Goal: Task Accomplishment & Management: Manage account settings

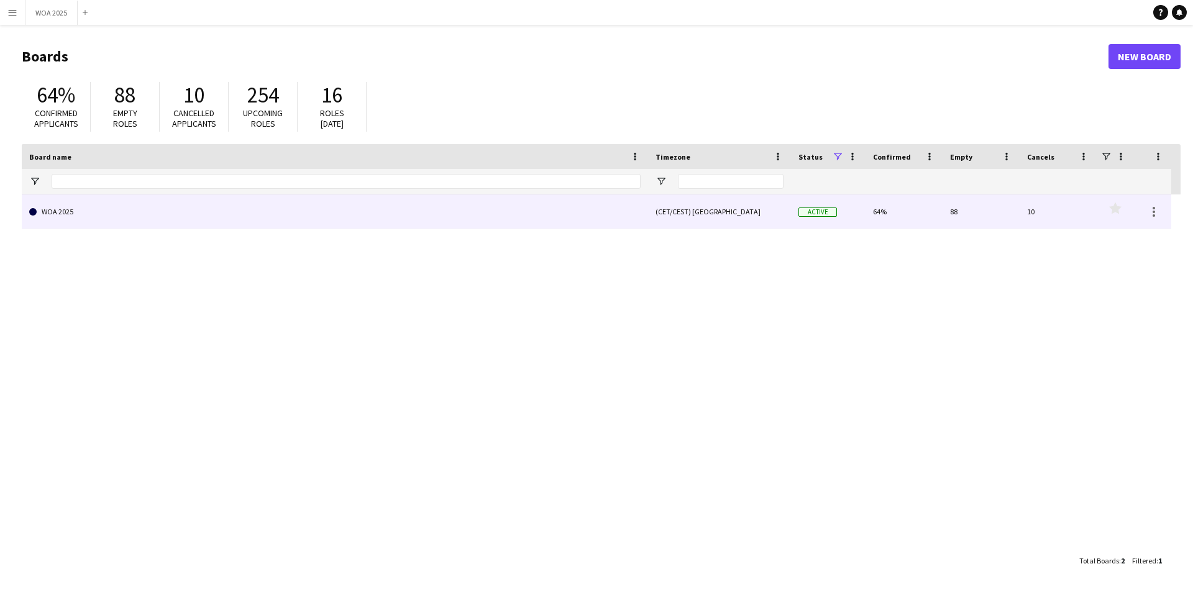
click at [166, 221] on link "WOA 2025" at bounding box center [334, 211] width 611 height 35
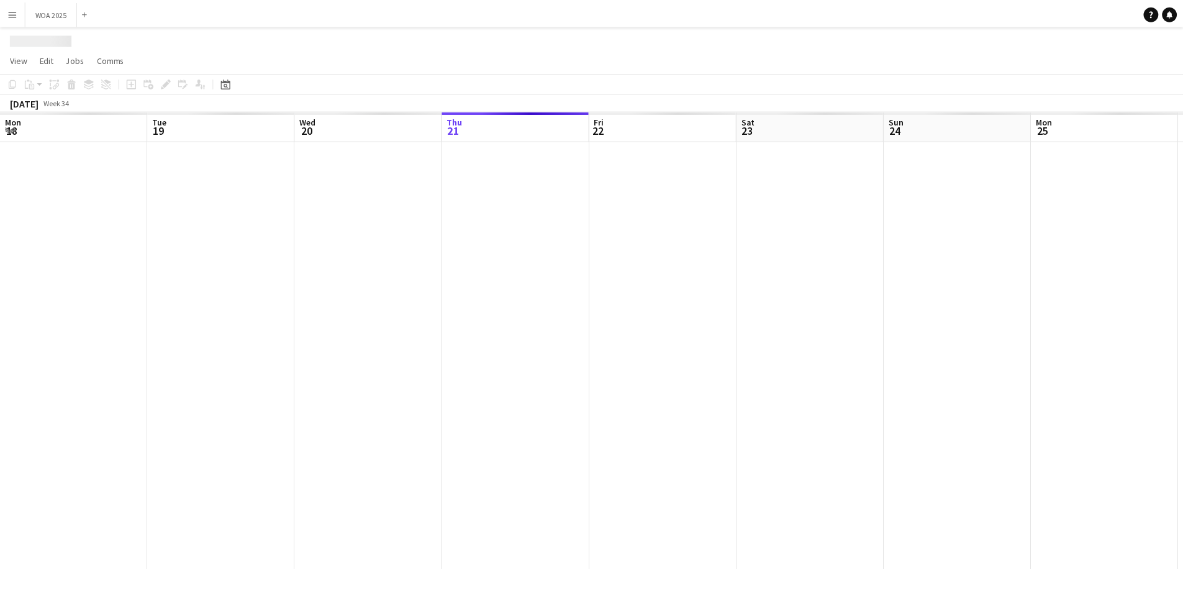
scroll to position [0, 297]
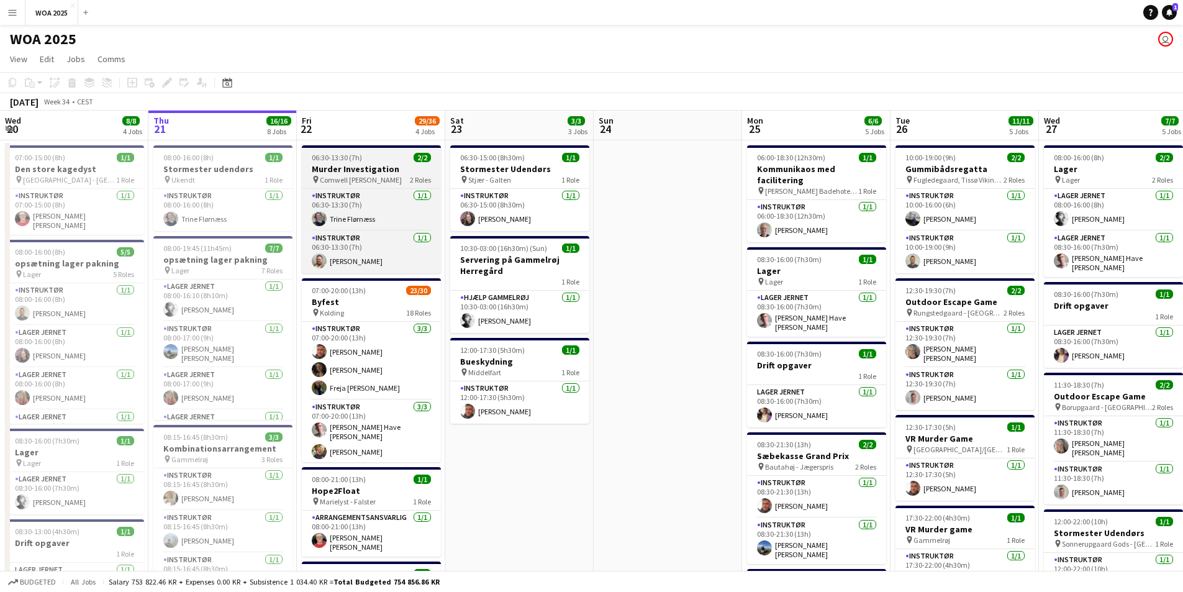
click at [358, 178] on span "Comwell [PERSON_NAME]" at bounding box center [361, 179] width 82 height 9
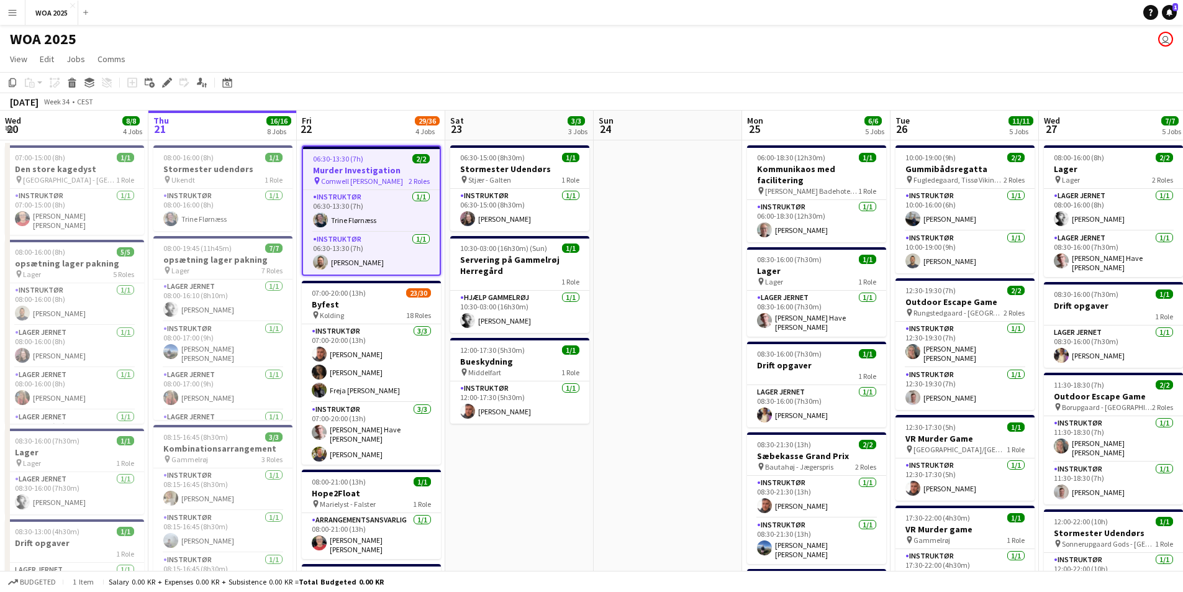
click at [373, 163] on div "06:30-13:30 (7h) 2/2" at bounding box center [371, 158] width 137 height 9
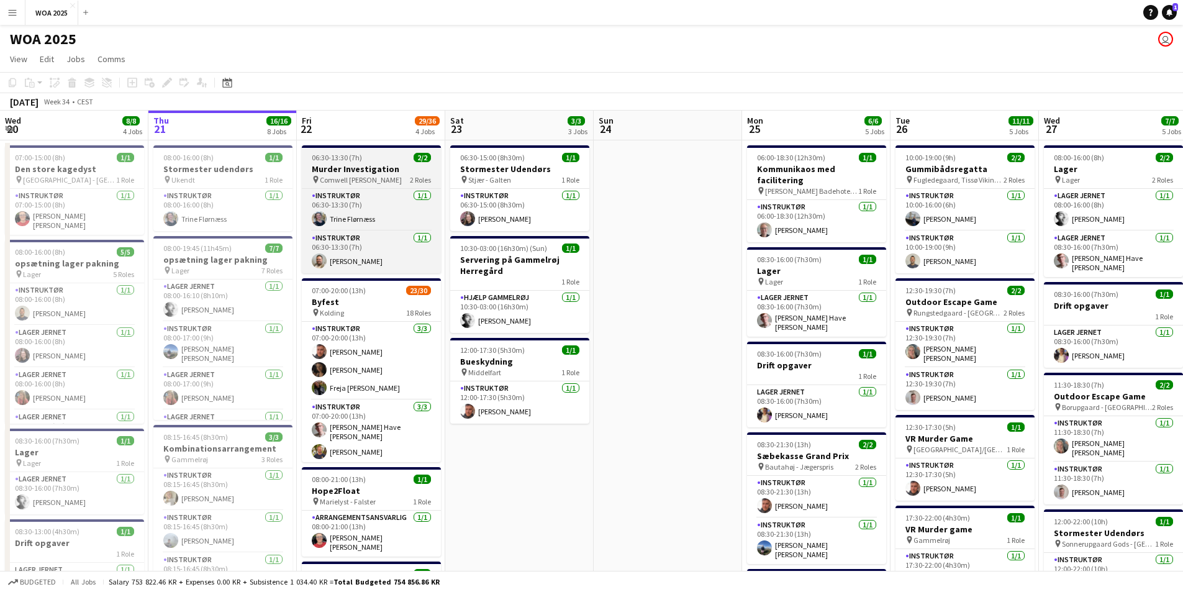
click at [373, 163] on app-job-card "06:30-13:30 (7h) 2/2 Murder Investigation pin [PERSON_NAME] 2 Roles Instruktør …" at bounding box center [371, 209] width 139 height 128
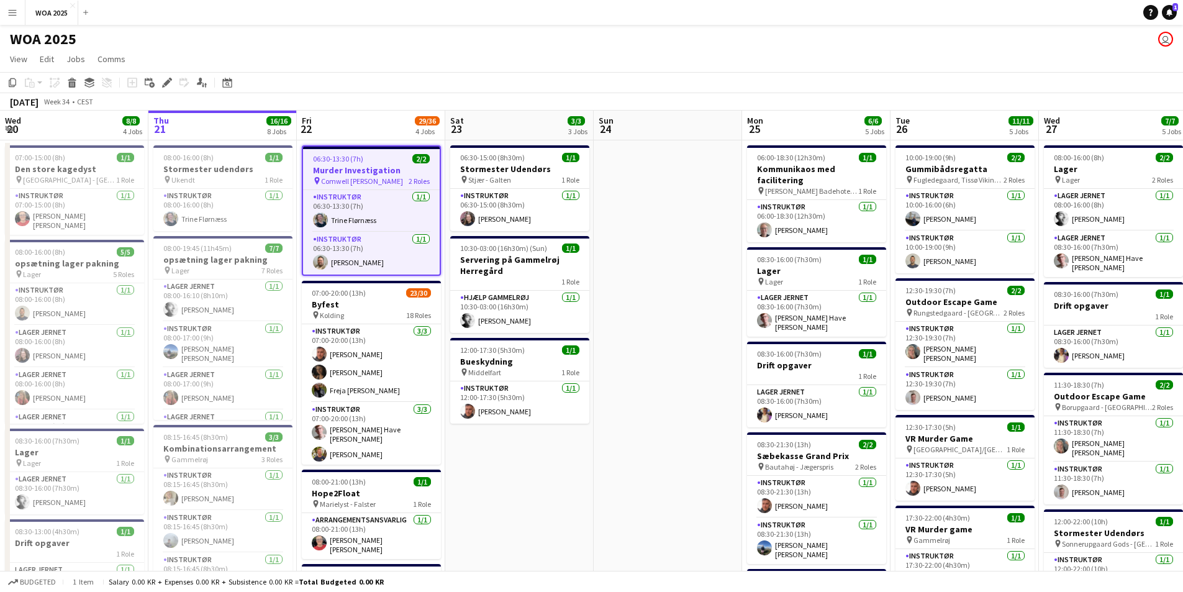
click at [373, 163] on div "06:30-13:30 (7h) 2/2" at bounding box center [371, 158] width 137 height 9
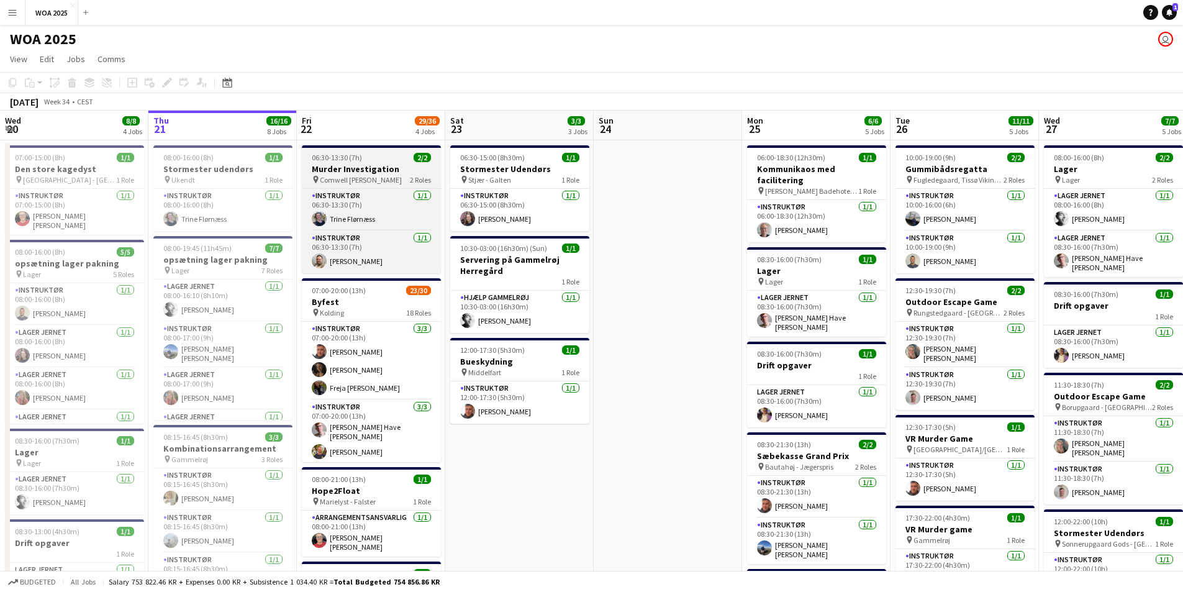
click at [373, 163] on app-job-card "06:30-13:30 (7h) 2/2 Murder Investigation pin [PERSON_NAME] 2 Roles Instruktør …" at bounding box center [371, 209] width 139 height 128
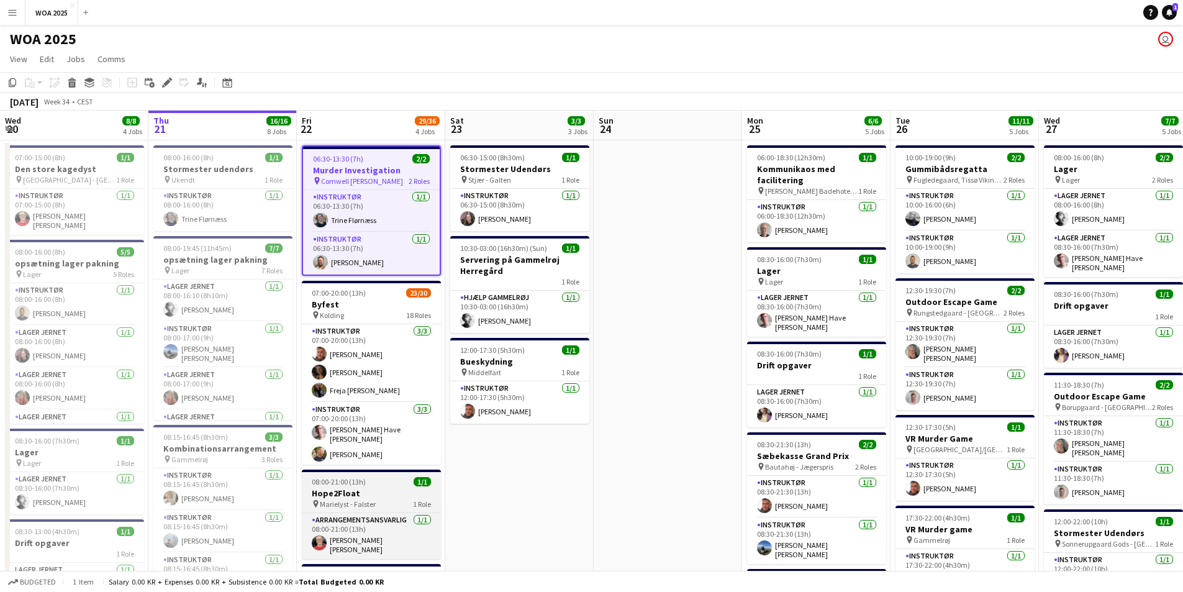
click at [372, 485] on div "08:00-21:00 (13h) 1/1" at bounding box center [371, 481] width 139 height 9
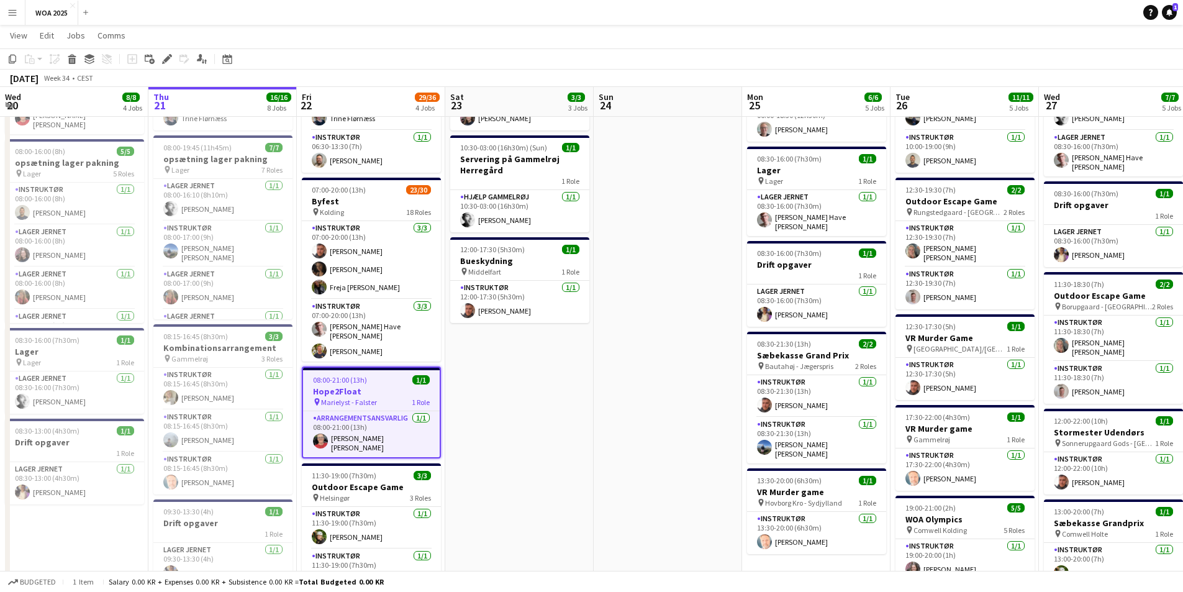
scroll to position [186, 0]
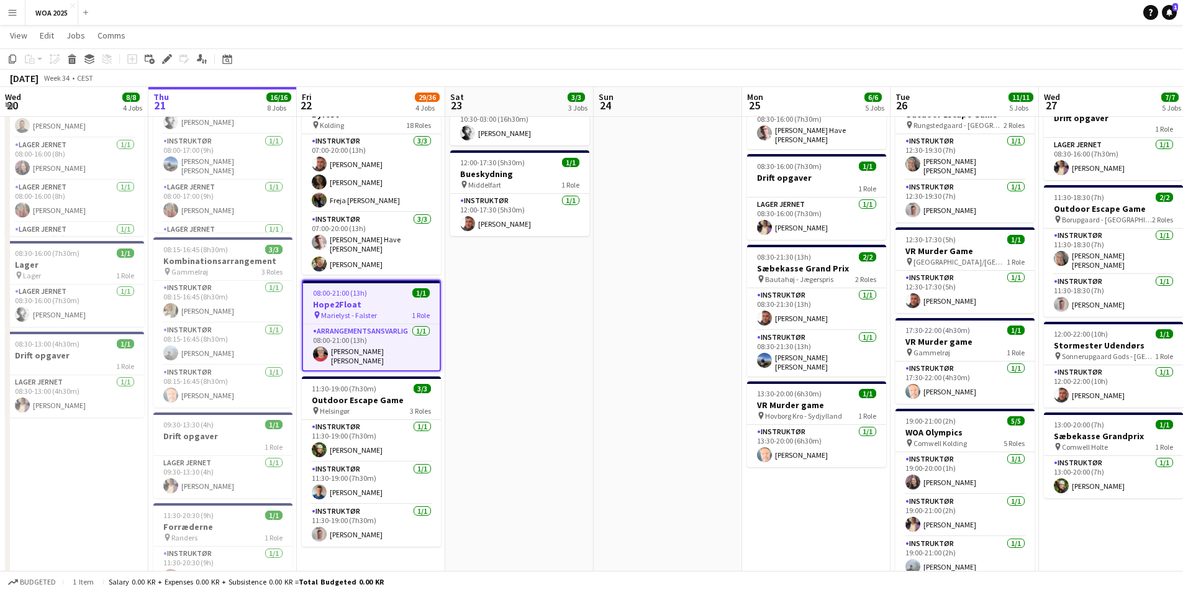
click at [375, 291] on div "08:00-21:00 (13h) 1/1" at bounding box center [371, 292] width 137 height 9
click at [163, 54] on icon "Edit" at bounding box center [167, 59] width 10 height 10
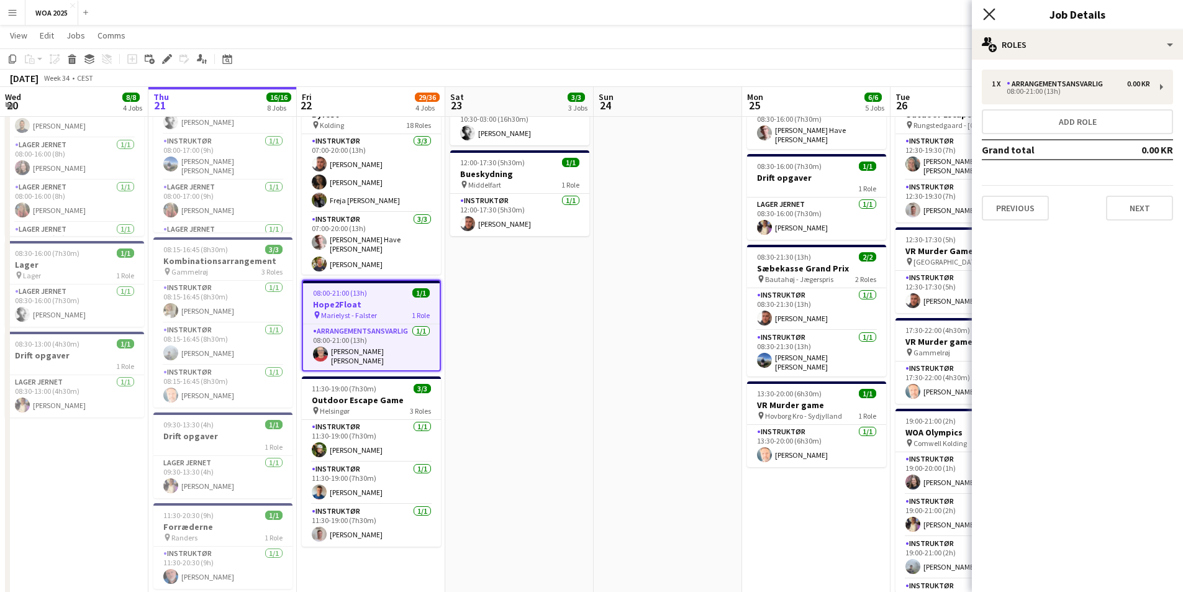
click at [989, 18] on icon "Close pop-in" at bounding box center [989, 14] width 12 height 12
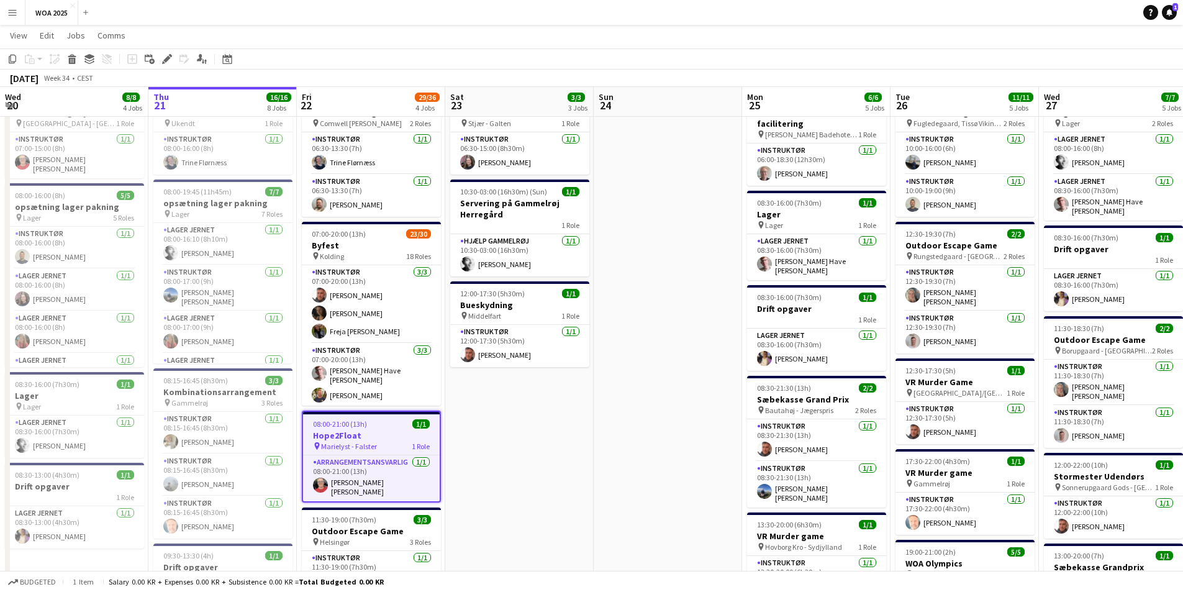
scroll to position [0, 0]
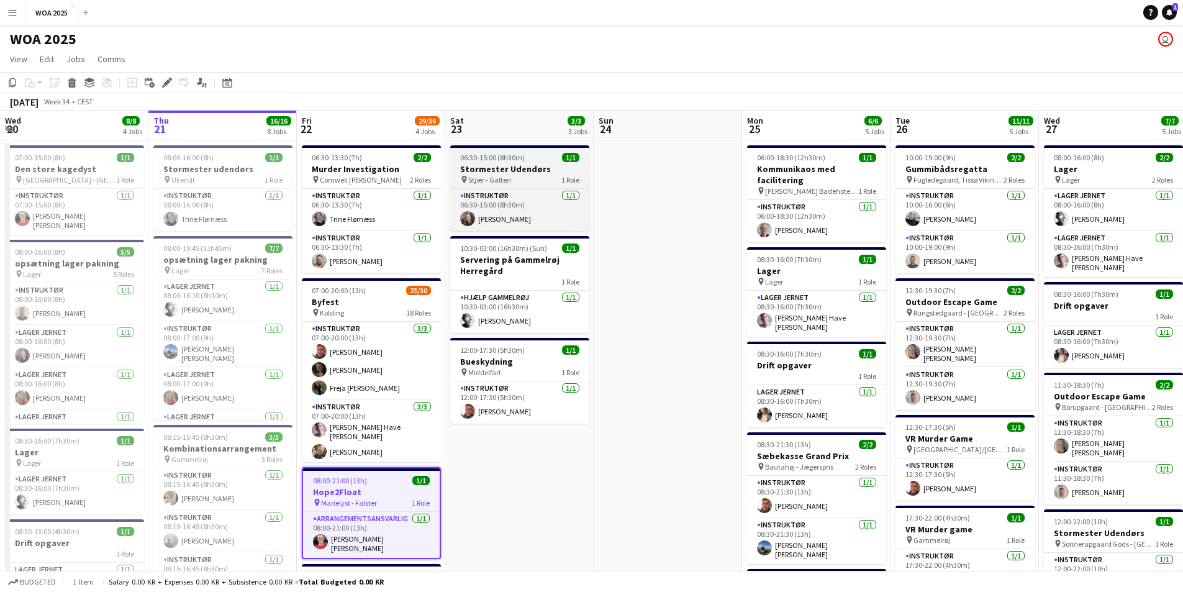
click at [496, 180] on span "Stjær - Galten" at bounding box center [489, 179] width 43 height 9
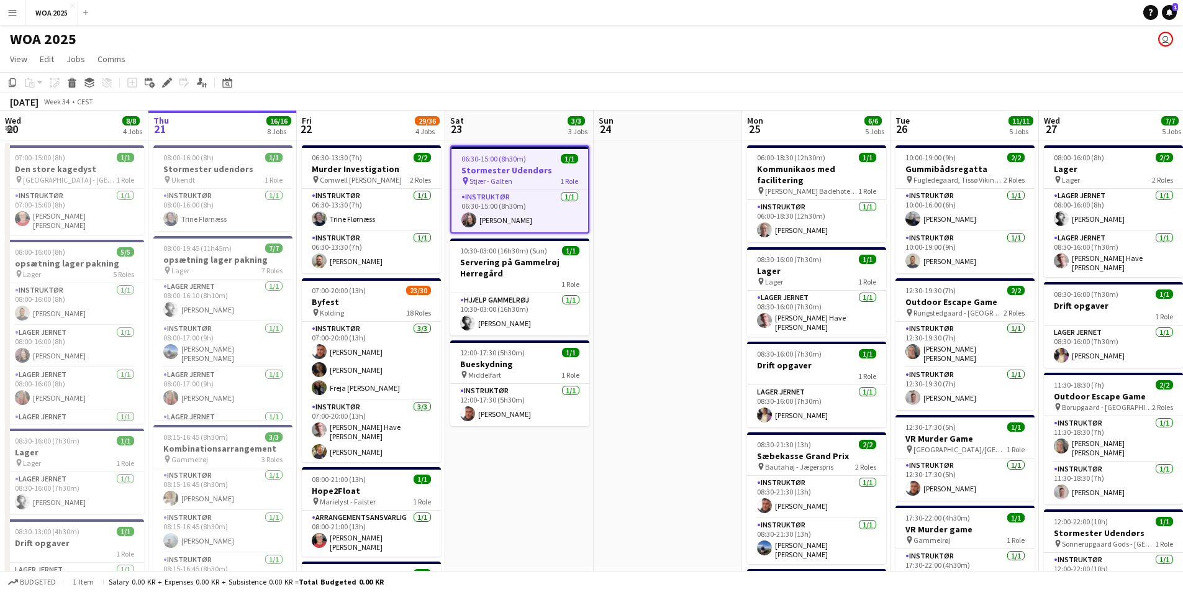
click at [532, 160] on div "06:30-15:00 (8h30m) 1/1" at bounding box center [520, 158] width 137 height 9
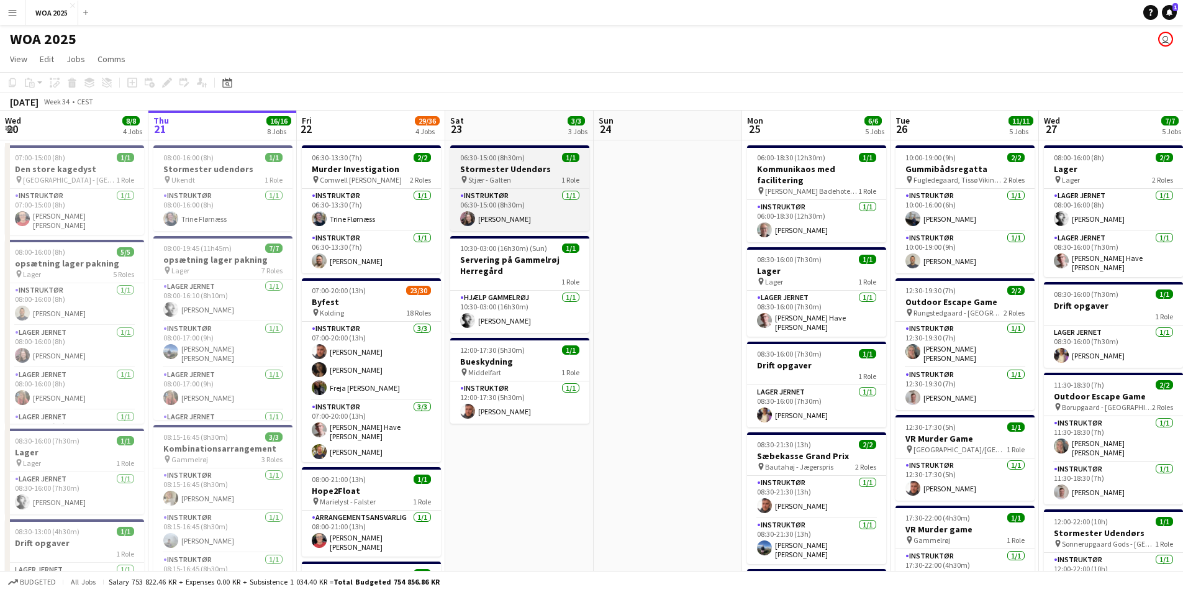
click at [532, 160] on div "06:30-15:00 (8h30m) 1/1" at bounding box center [519, 157] width 139 height 9
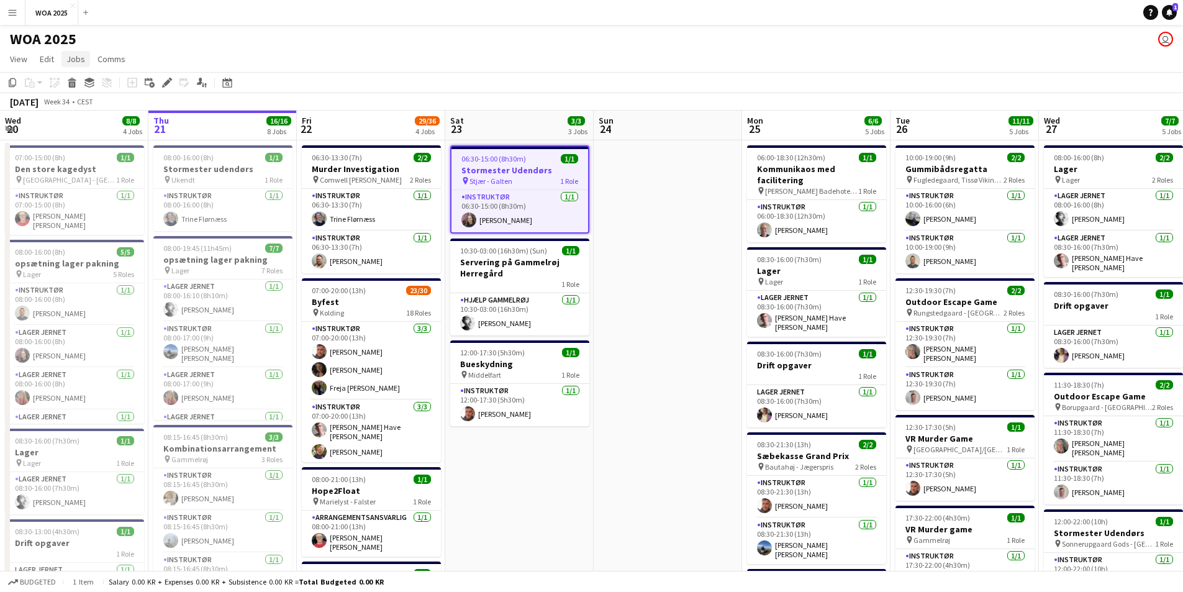
click at [63, 57] on link "Jobs" at bounding box center [76, 59] width 29 height 16
click at [298, 57] on app-page-menu "View Day view expanded Day view collapsed Month view Date picker Jump to [DATE]…" at bounding box center [591, 60] width 1183 height 24
